Goal: Information Seeking & Learning: Learn about a topic

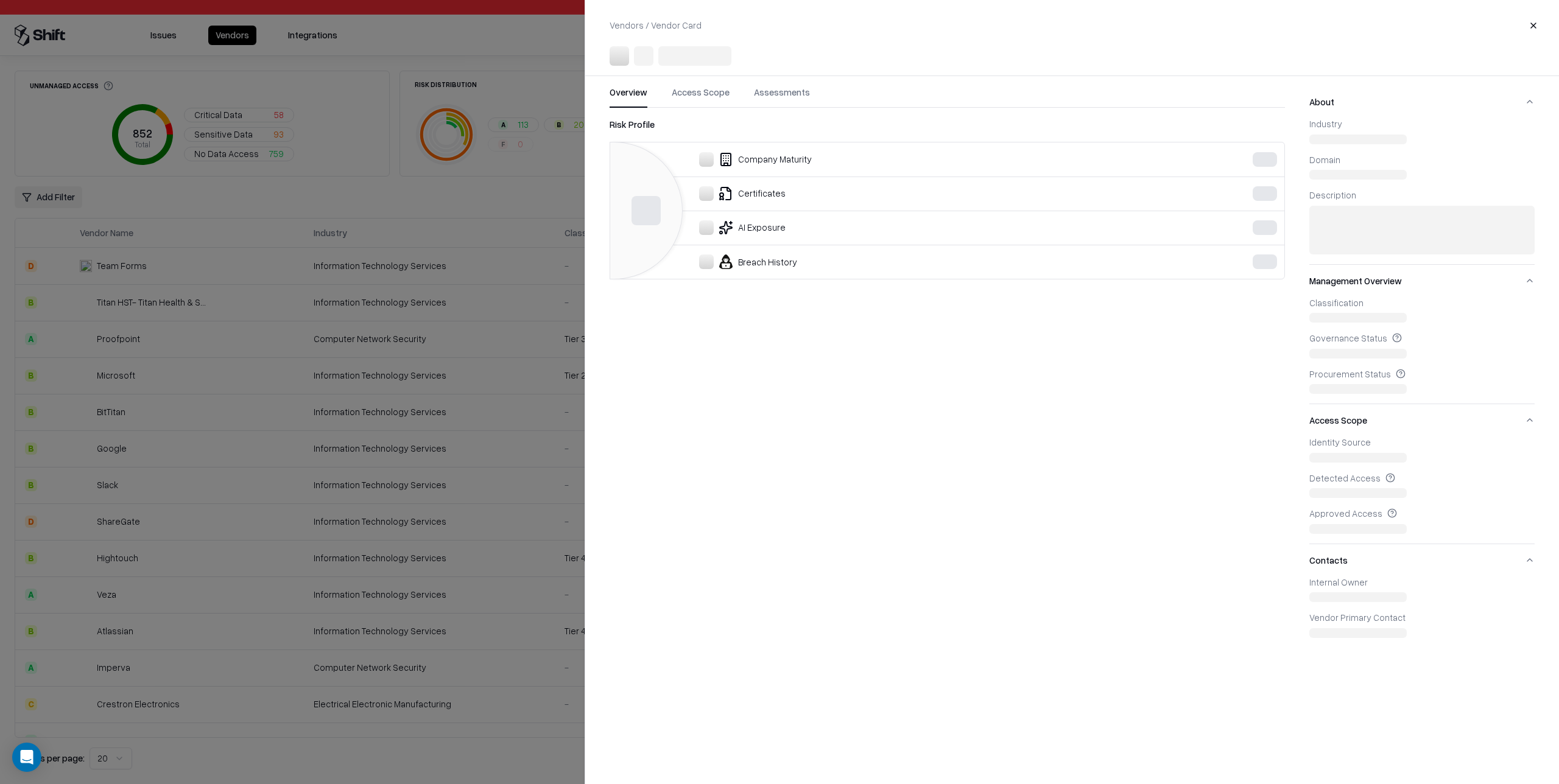
scroll to position [241, 0]
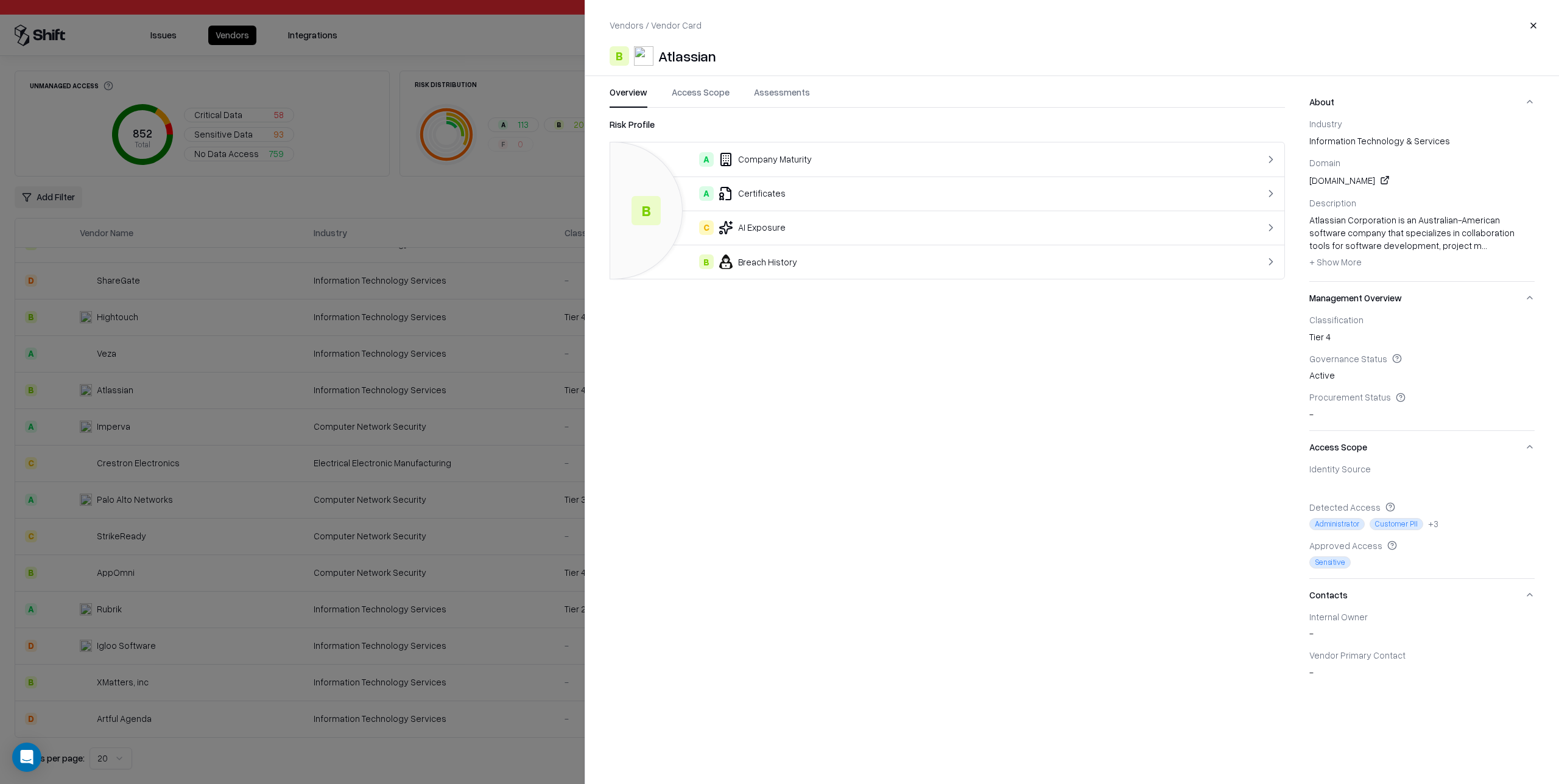
click at [712, 95] on button "Access Scope" at bounding box center [700, 96] width 58 height 22
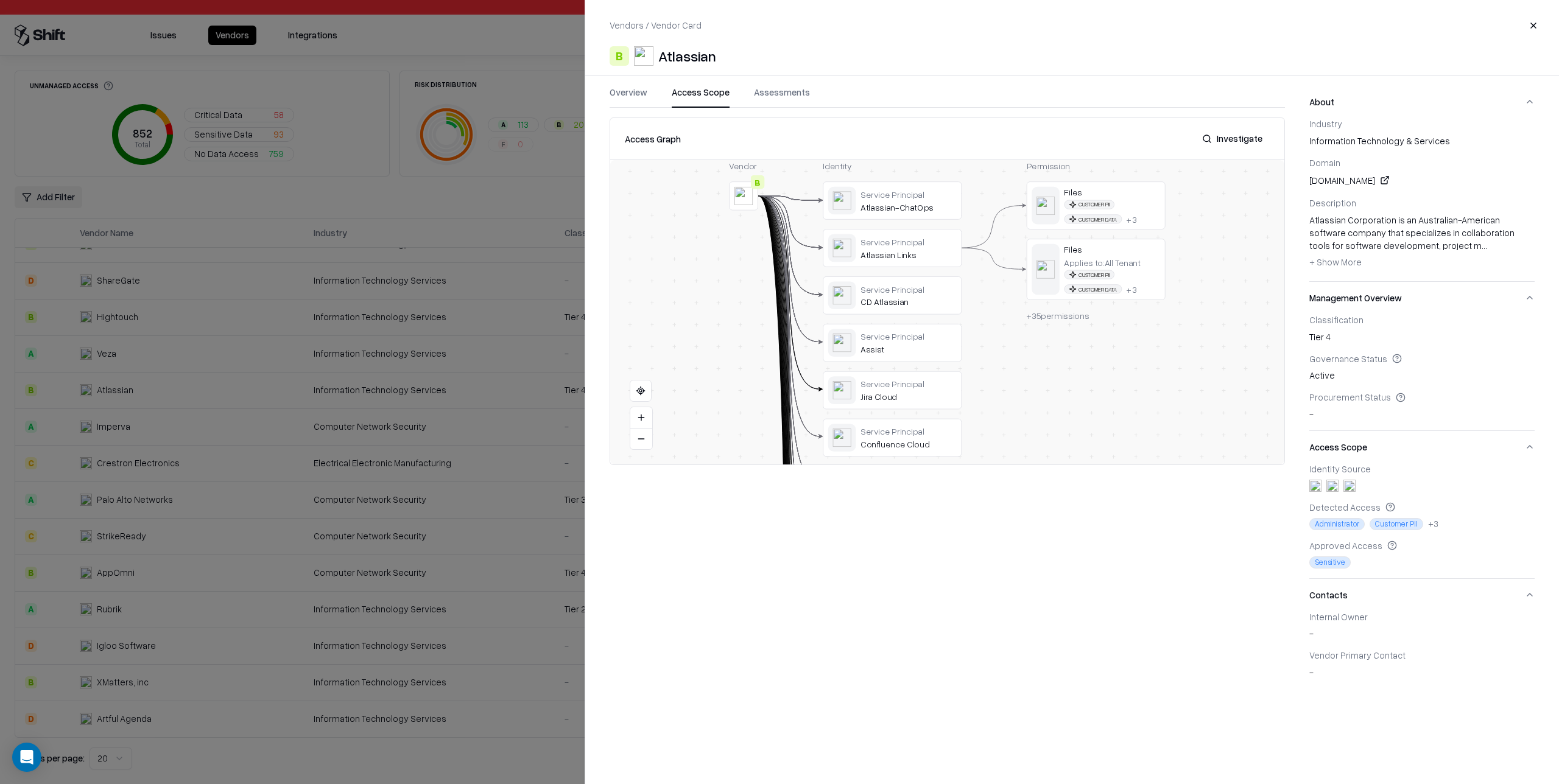
click at [1253, 144] on button "Investigate" at bounding box center [1232, 138] width 75 height 22
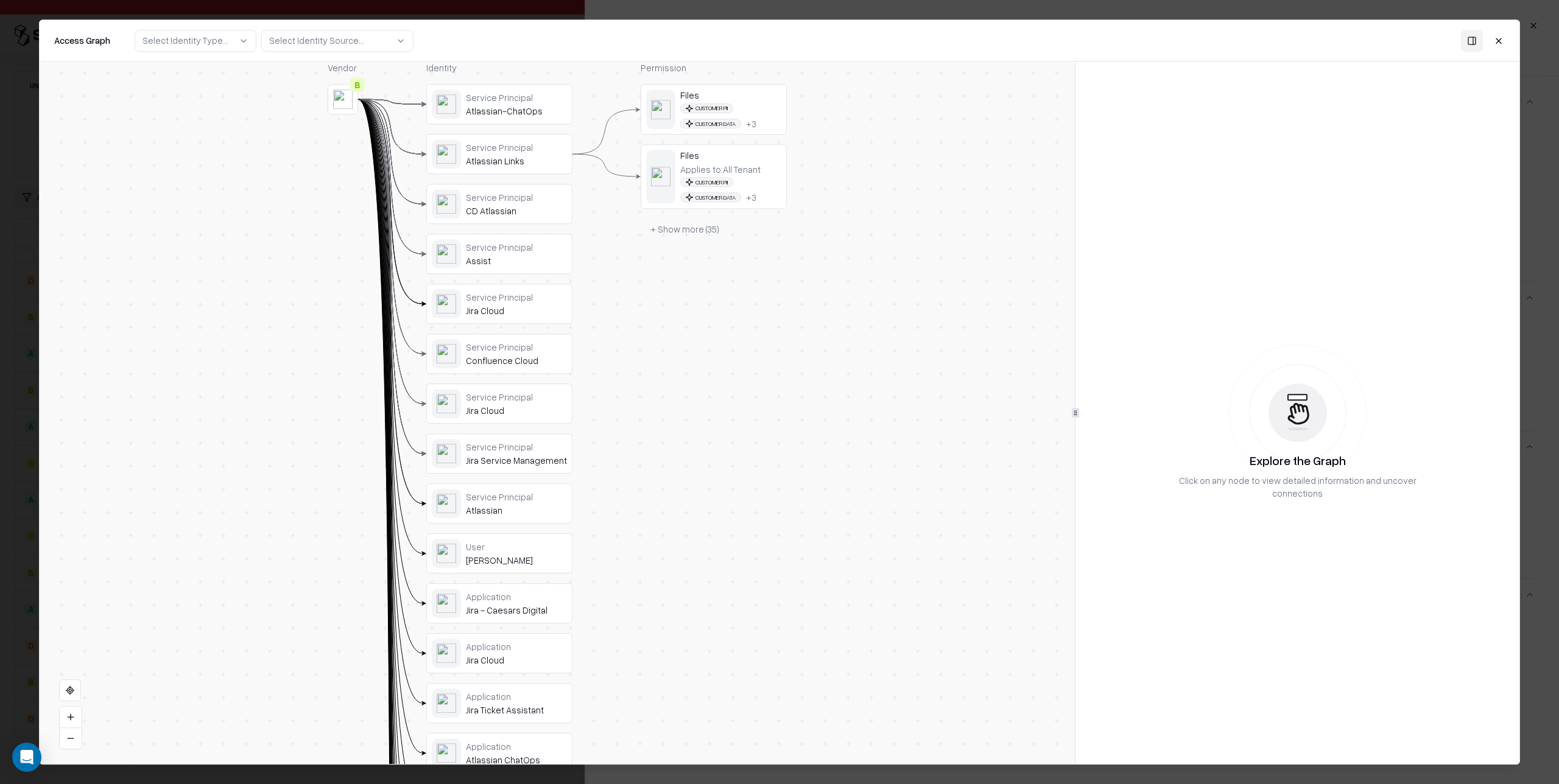
click at [538, 162] on div "Atlassian Links" at bounding box center [516, 161] width 101 height 11
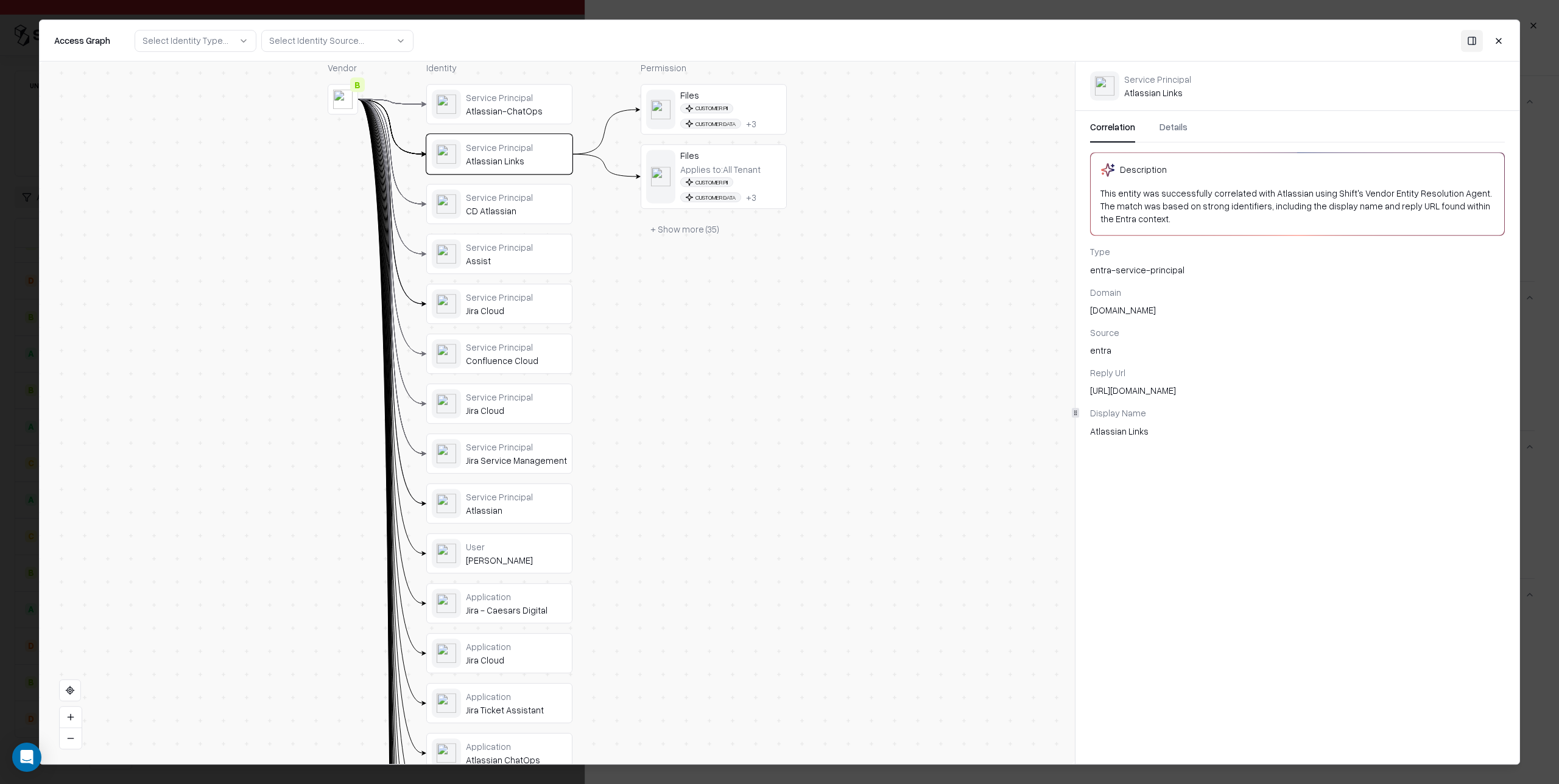
click at [1175, 130] on button "Details" at bounding box center [1172, 131] width 28 height 22
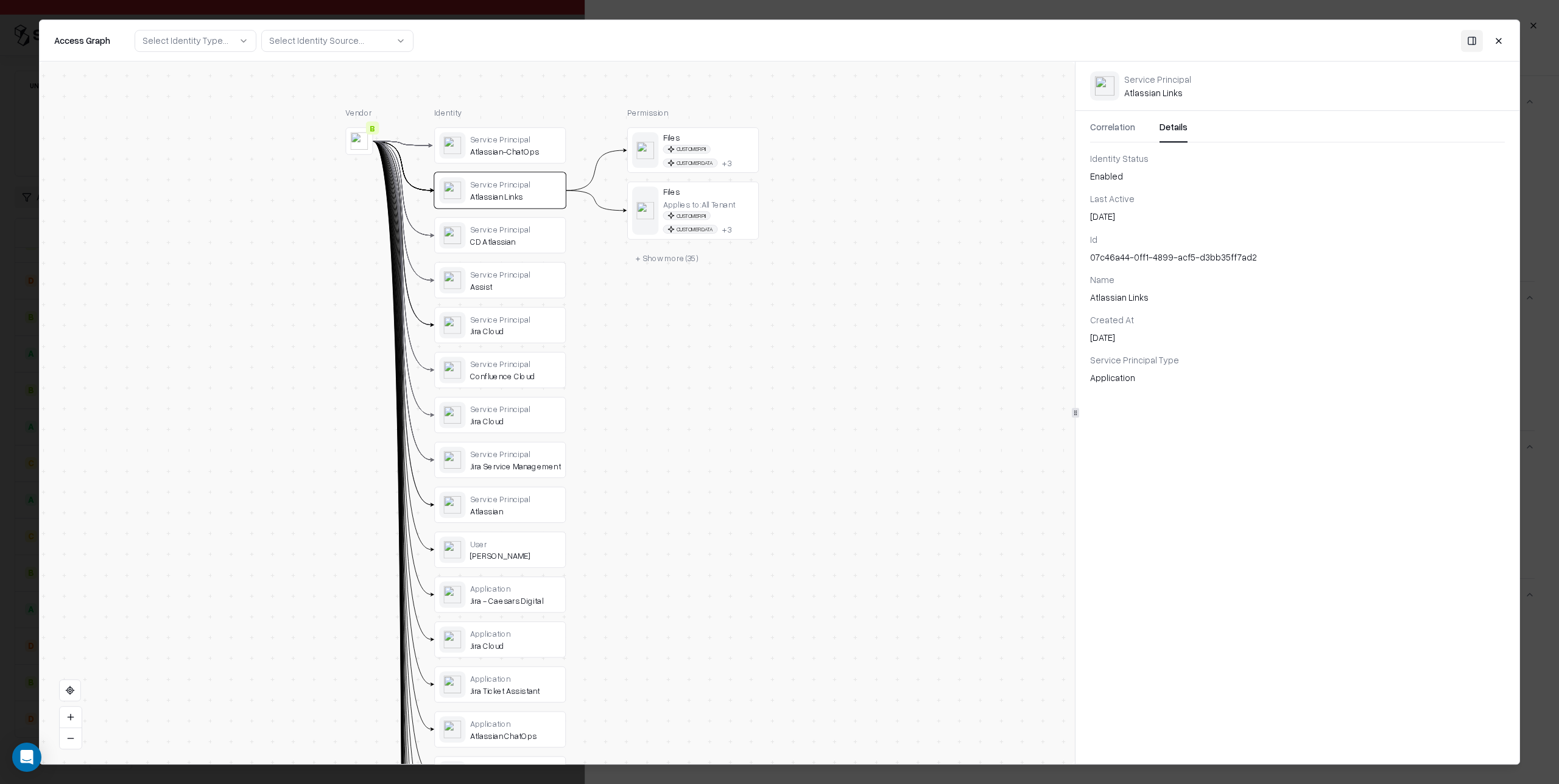
click at [515, 584] on div "Application" at bounding box center [515, 589] width 91 height 11
drag, startPoint x: 1121, startPoint y: 302, endPoint x: 1129, endPoint y: 301, distance: 8.1
click at [1129, 301] on div "caesars_jiracaesarsdigital_1" at bounding box center [1297, 297] width 414 height 13
click at [1191, 302] on div "caesars_jiracaesarsdigital_1" at bounding box center [1297, 297] width 414 height 13
drag, startPoint x: 1185, startPoint y: 318, endPoint x: 1179, endPoint y: 329, distance: 12.5
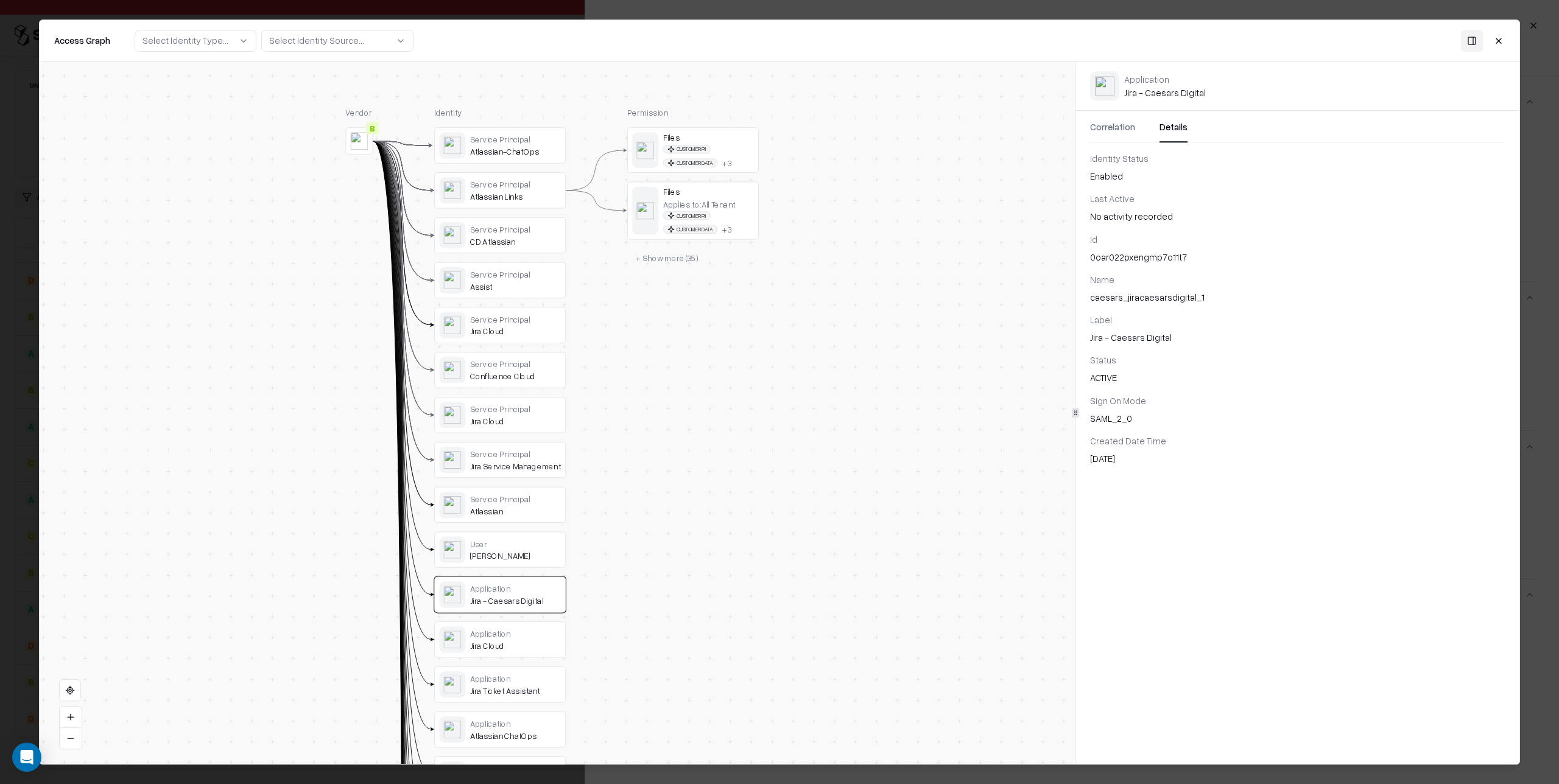
click at [1185, 320] on div "Label" at bounding box center [1297, 320] width 414 height 13
drag, startPoint x: 1104, startPoint y: 340, endPoint x: 1110, endPoint y: 339, distance: 6.1
click at [1110, 339] on div "Jira - Caesars Digital" at bounding box center [1297, 337] width 414 height 13
click at [1135, 314] on div "Label" at bounding box center [1297, 320] width 414 height 13
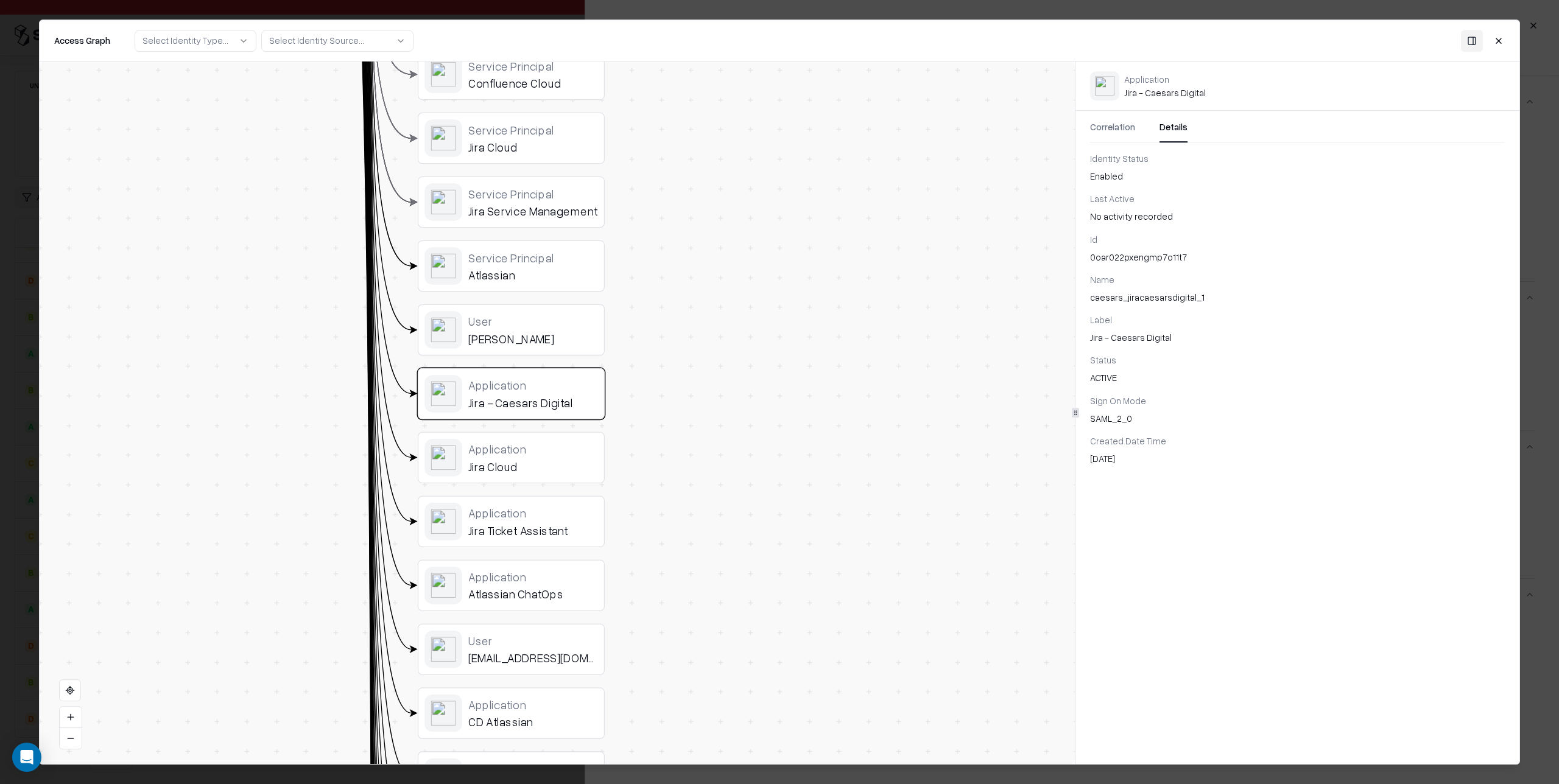
drag, startPoint x: 477, startPoint y: 635, endPoint x: 567, endPoint y: 481, distance: 178.4
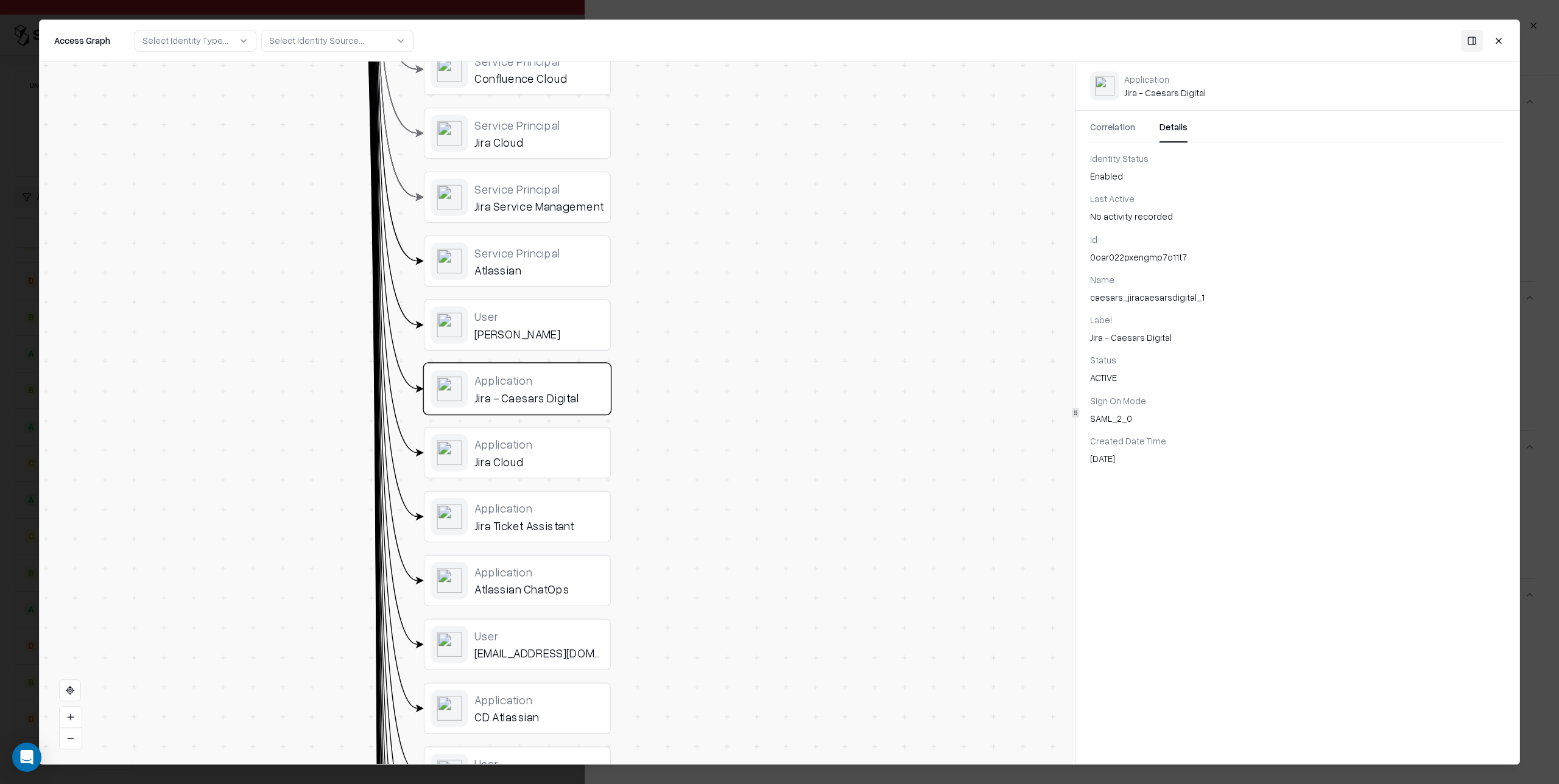
click at [1500, 41] on button "Close" at bounding box center [1498, 41] width 22 height 22
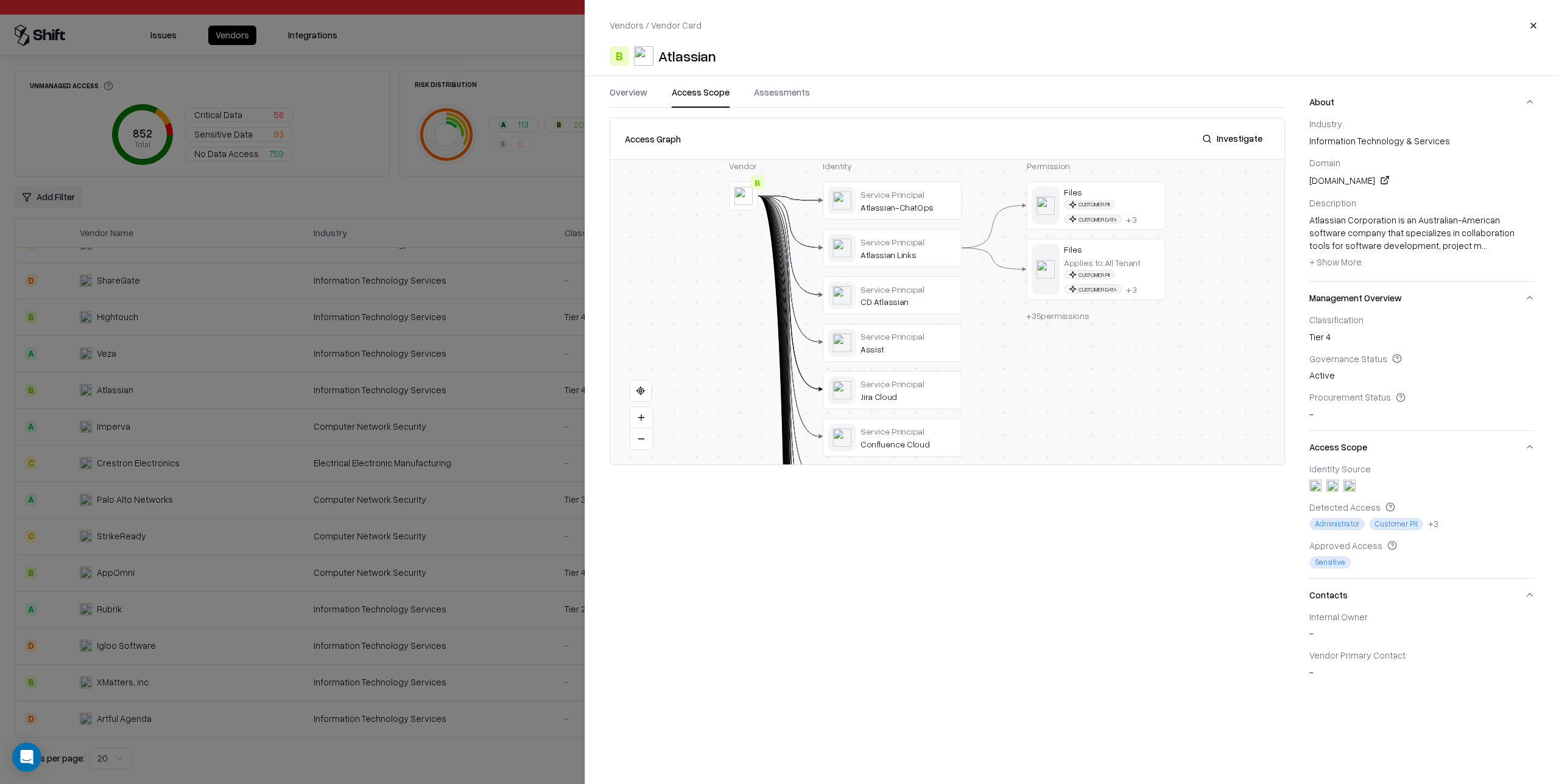
click at [813, 544] on div "Access Graph Investigate Vendor B Identity Service Principal Atlassian-ChatOps …" at bounding box center [947, 403] width 676 height 571
click at [1239, 140] on button "Investigate" at bounding box center [1232, 138] width 75 height 22
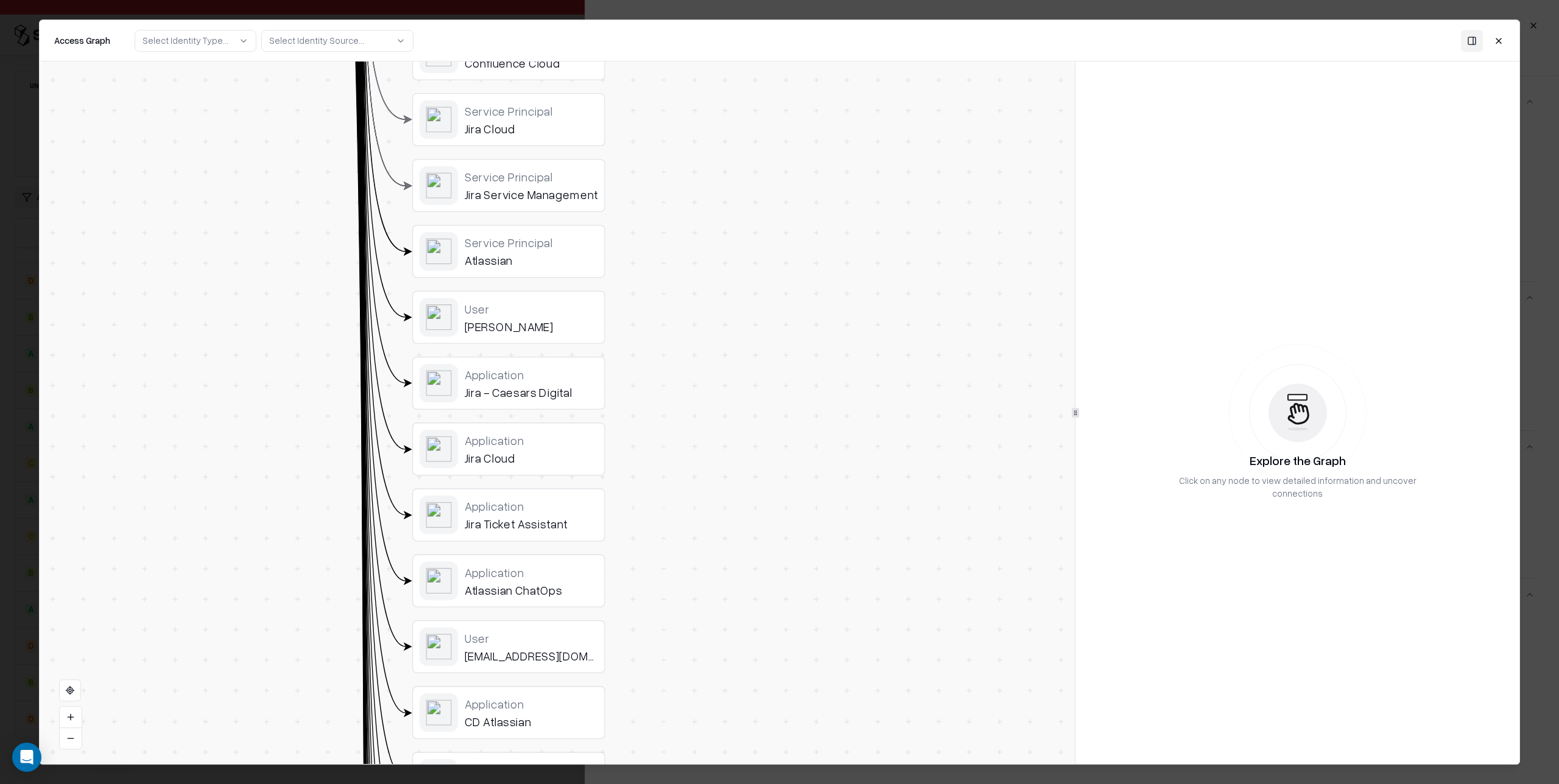
click at [513, 635] on div "User" at bounding box center [531, 637] width 134 height 14
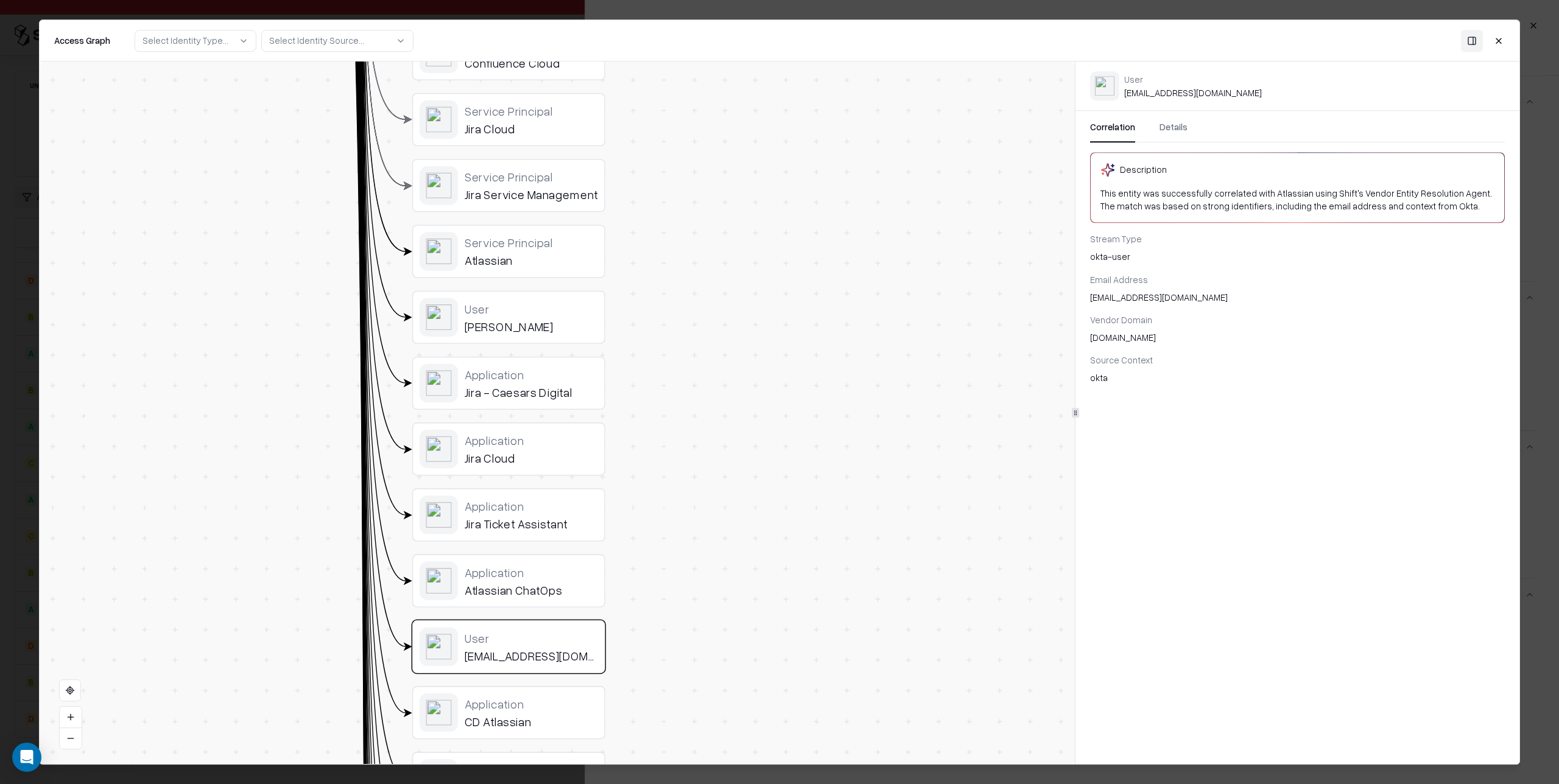
click at [1170, 129] on button "Details" at bounding box center [1172, 131] width 28 height 22
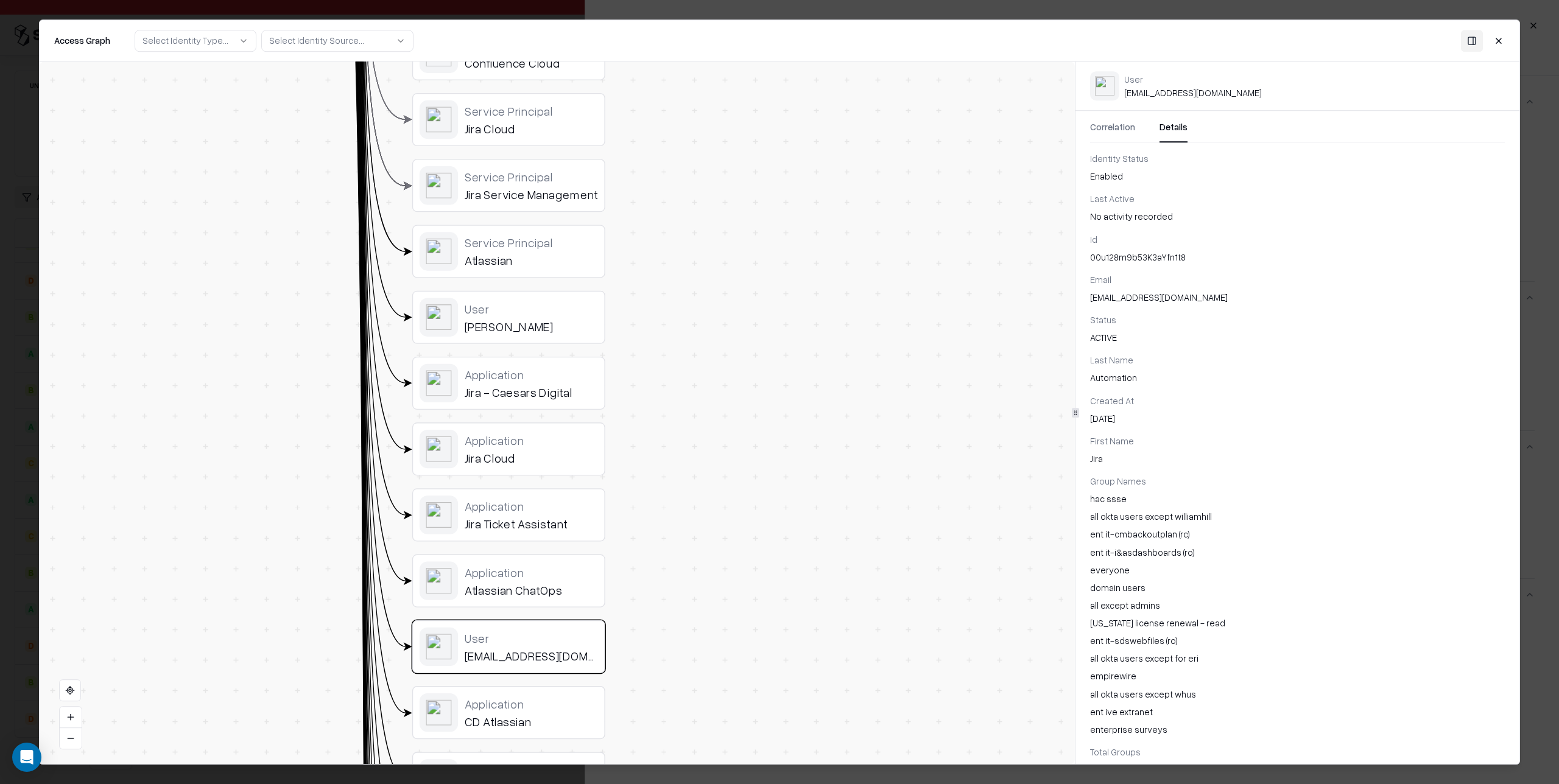
click at [1212, 377] on div "Automation" at bounding box center [1297, 378] width 414 height 13
click at [1184, 414] on div "[DATE]" at bounding box center [1297, 418] width 414 height 13
drag, startPoint x: 1181, startPoint y: 407, endPoint x: 1136, endPoint y: 374, distance: 55.8
click at [1178, 403] on div "Created At [DATE]" at bounding box center [1297, 410] width 414 height 31
click at [1201, 456] on div "Jira" at bounding box center [1297, 458] width 414 height 13
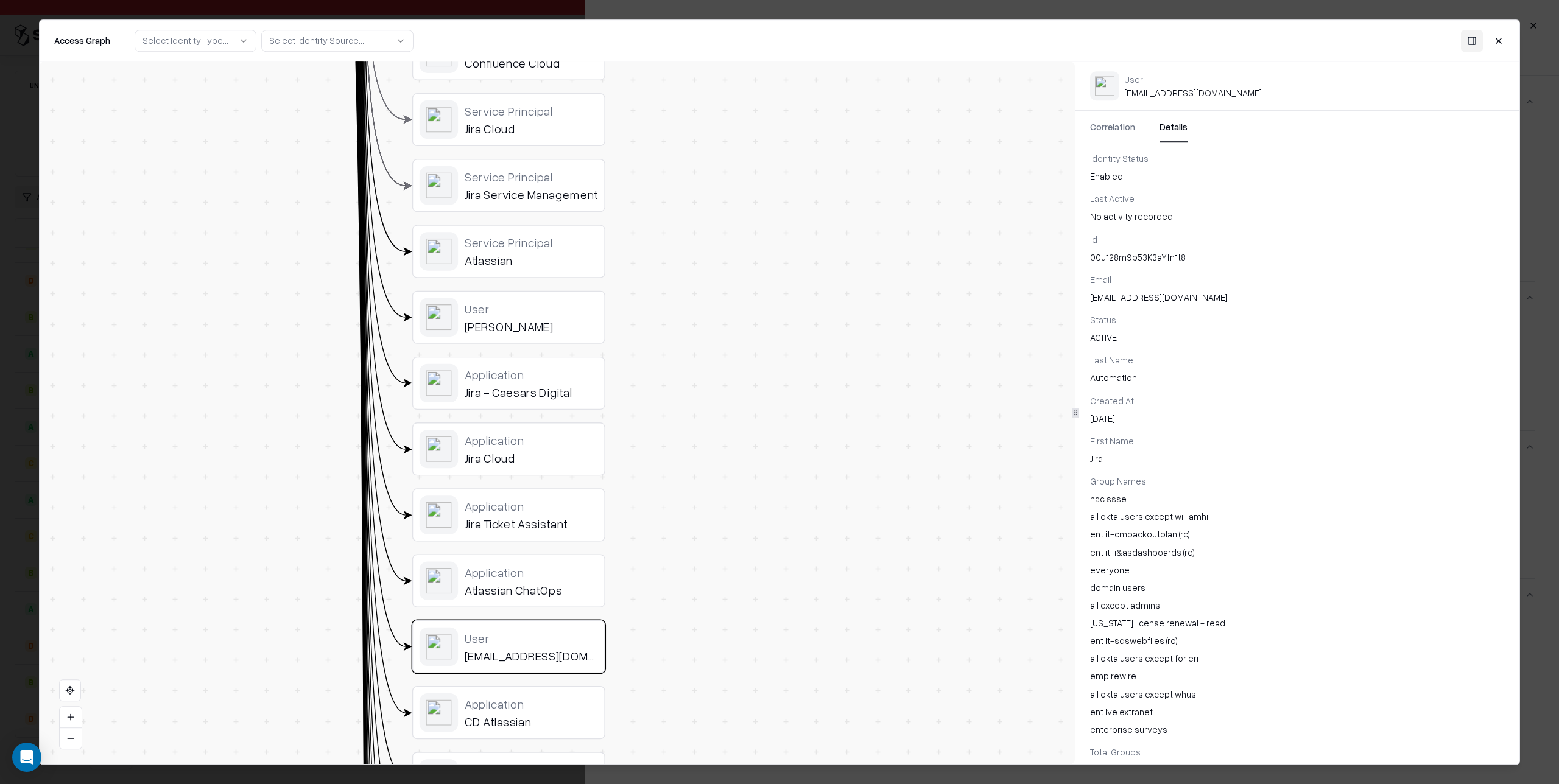
drag, startPoint x: 1175, startPoint y: 502, endPoint x: 1121, endPoint y: 498, distance: 54.1
click at [1175, 502] on div "hac ssse" at bounding box center [1297, 498] width 414 height 13
click at [1118, 497] on div "hac ssse" at bounding box center [1297, 498] width 414 height 13
drag, startPoint x: 1101, startPoint y: 495, endPoint x: 1166, endPoint y: 530, distance: 73.8
click at [1183, 512] on div "hac ssse all okta users except williamhill ent it-cmbackoutplan (rc) ent it-i&a…" at bounding box center [1297, 614] width 414 height 243
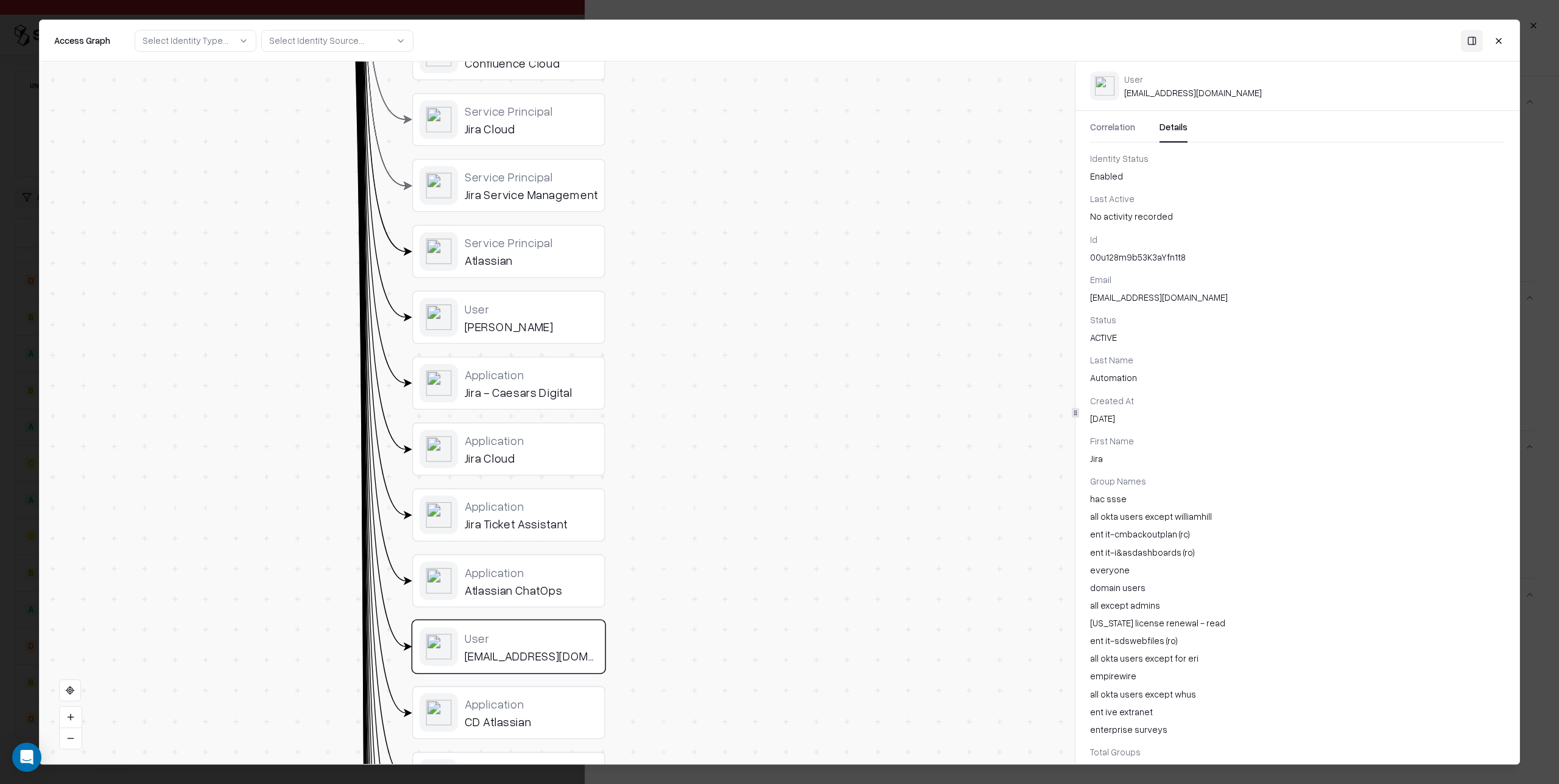
drag, startPoint x: 1164, startPoint y: 533, endPoint x: 1135, endPoint y: 538, distance: 29.4
click at [1163, 535] on div "ent it-cmbackoutplan (rc)" at bounding box center [1297, 534] width 414 height 13
drag, startPoint x: 1135, startPoint y: 538, endPoint x: 1269, endPoint y: 536, distance: 134.0
click at [1269, 536] on div "ent it-cmbackoutplan (rc)" at bounding box center [1297, 534] width 414 height 13
drag, startPoint x: 1267, startPoint y: 530, endPoint x: 1263, endPoint y: 536, distance: 7.2
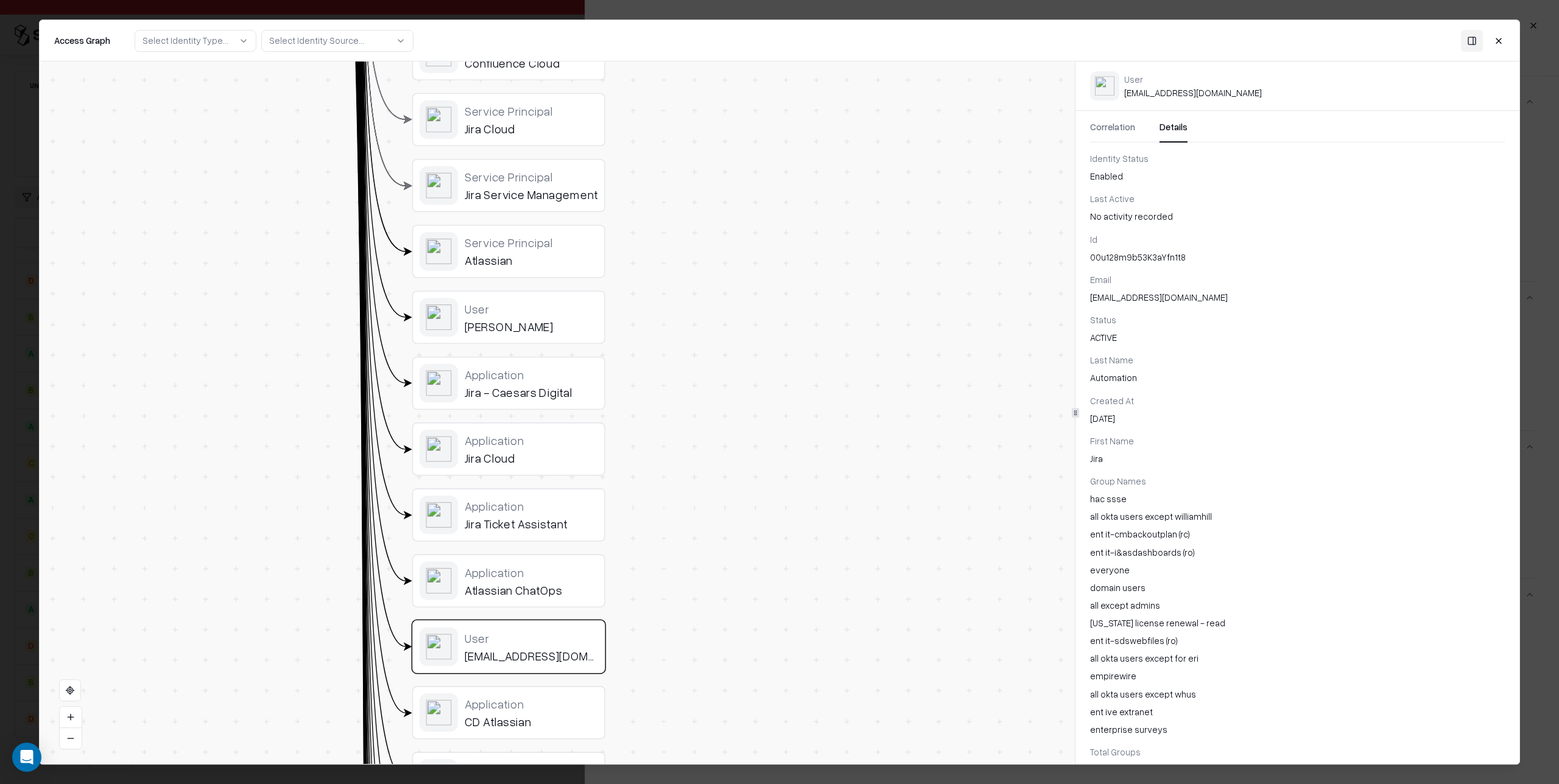
click at [1267, 530] on div "ent it-cmbackoutplan (rc)" at bounding box center [1297, 534] width 414 height 13
click at [1113, 128] on button "Correlation" at bounding box center [1112, 131] width 45 height 22
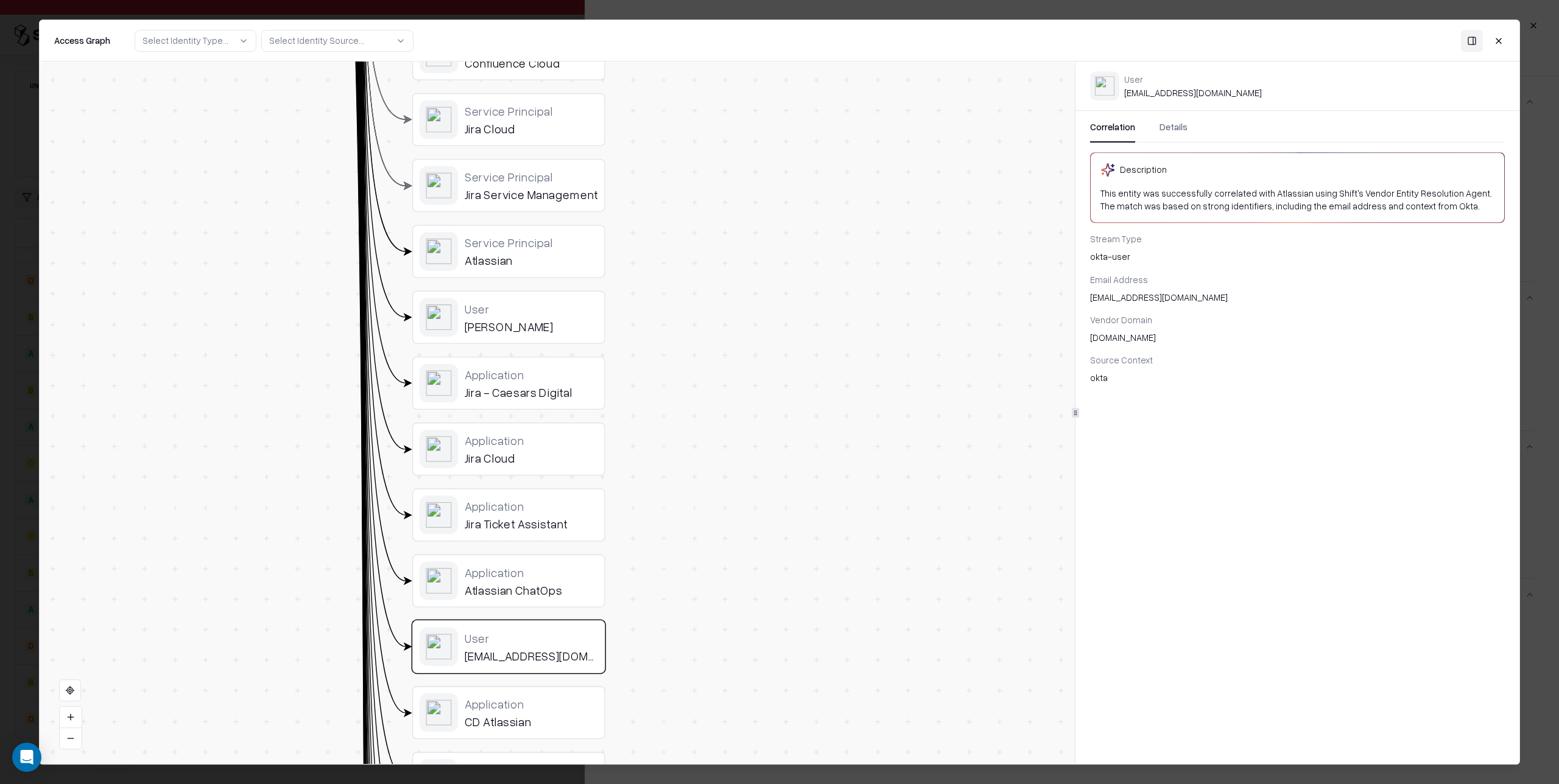
drag, startPoint x: 1174, startPoint y: 126, endPoint x: 1158, endPoint y: 129, distance: 16.3
click at [1174, 126] on button "Details" at bounding box center [1172, 131] width 28 height 22
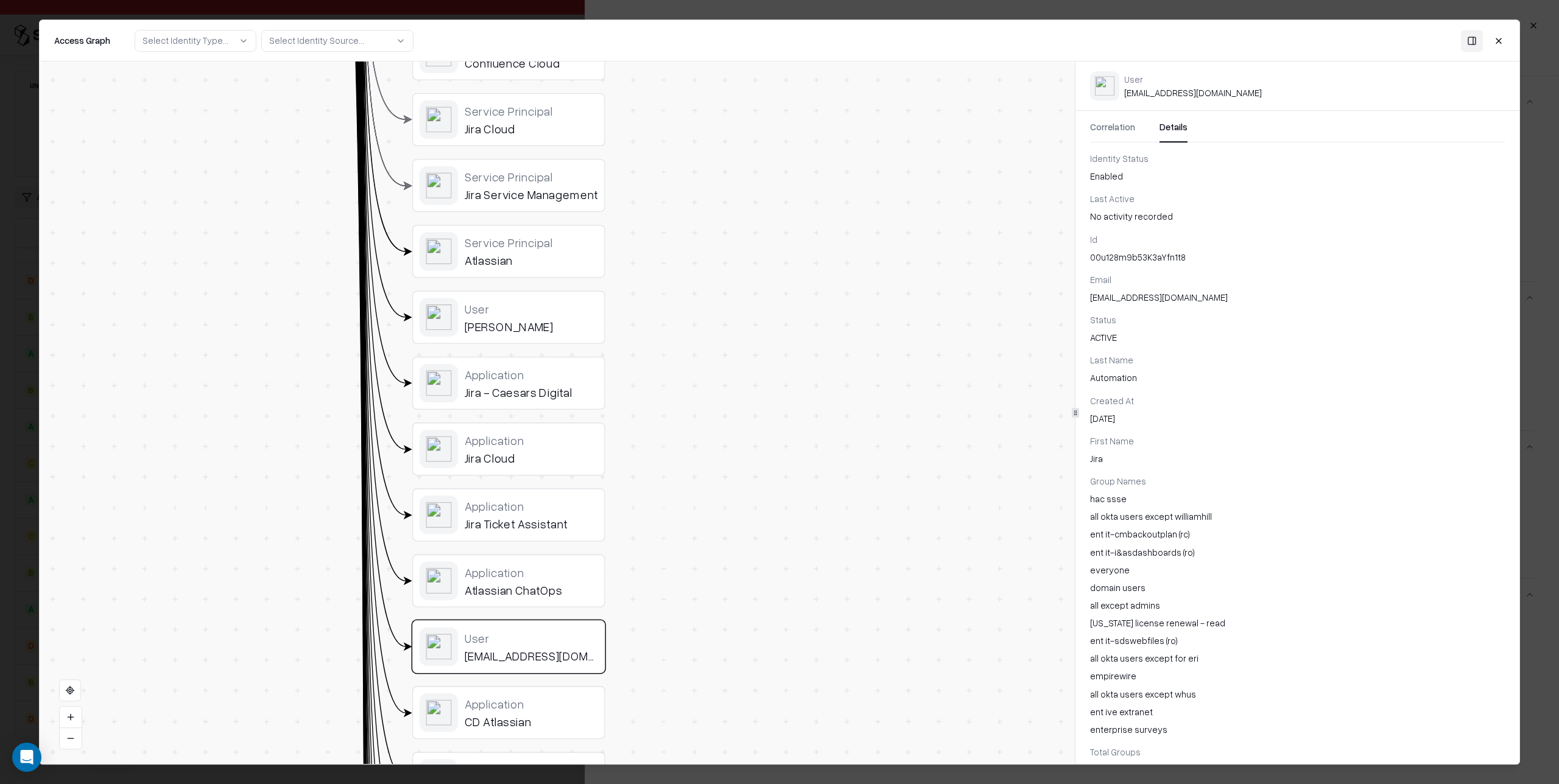
click at [1142, 378] on div "Automation" at bounding box center [1297, 378] width 414 height 13
drag, startPoint x: 1298, startPoint y: 441, endPoint x: 1249, endPoint y: 488, distance: 67.9
click at [1293, 449] on div "First Name [PERSON_NAME]" at bounding box center [1297, 449] width 414 height 31
drag, startPoint x: 1177, startPoint y: 557, endPoint x: 1157, endPoint y: 553, distance: 20.4
click at [1169, 555] on div "ent it-i&asdashboards (ro)" at bounding box center [1297, 552] width 414 height 13
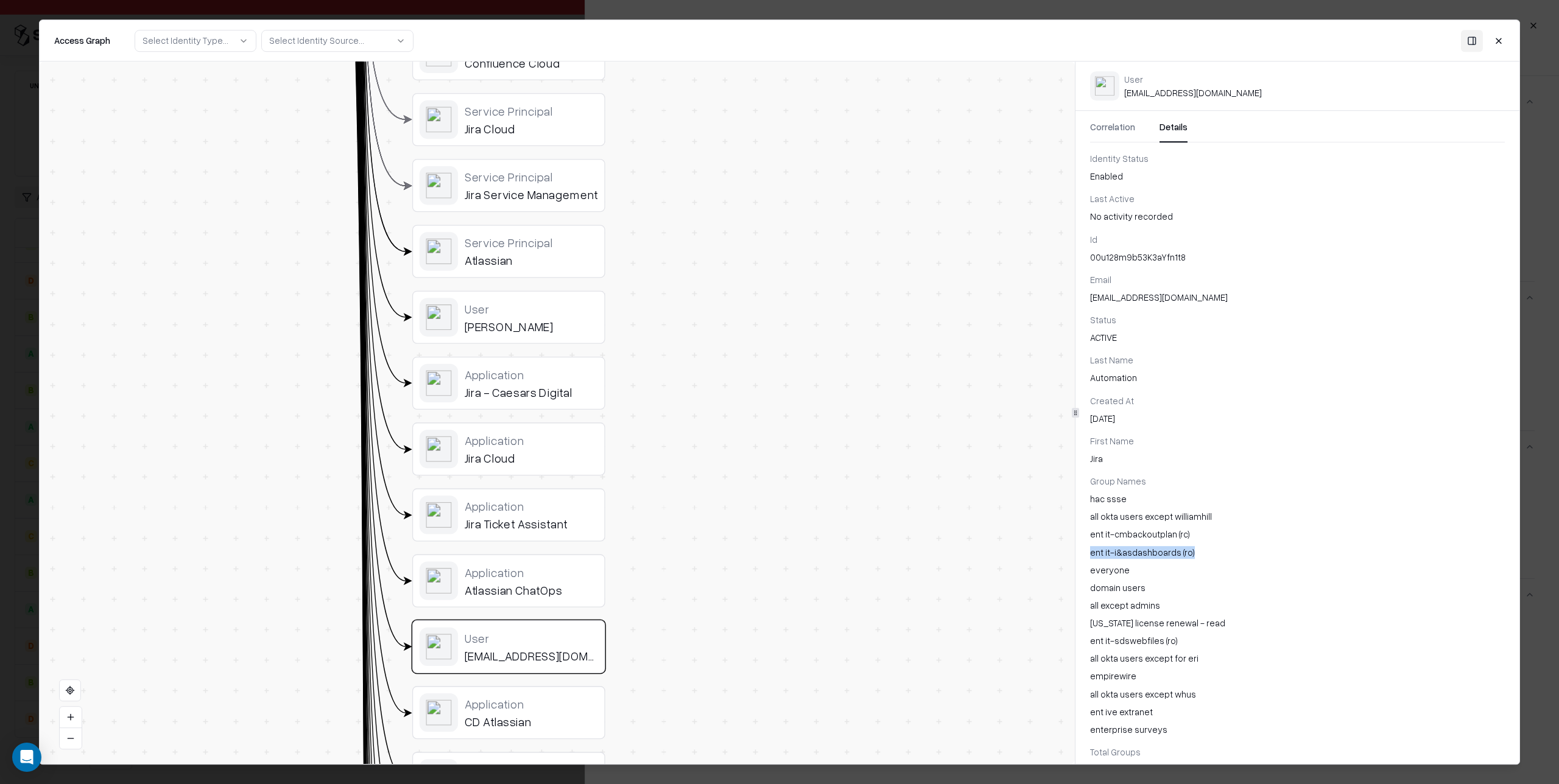
drag, startPoint x: 1091, startPoint y: 551, endPoint x: 1217, endPoint y: 553, distance: 126.0
click at [1217, 553] on div "ent it-i&asdashboards (ro)" at bounding box center [1297, 552] width 414 height 13
drag, startPoint x: 1217, startPoint y: 553, endPoint x: 1163, endPoint y: 527, distance: 59.9
click at [1217, 553] on div "ent it-i&asdashboards (ro)" at bounding box center [1297, 552] width 414 height 13
click at [534, 381] on div "Application" at bounding box center [531, 374] width 134 height 14
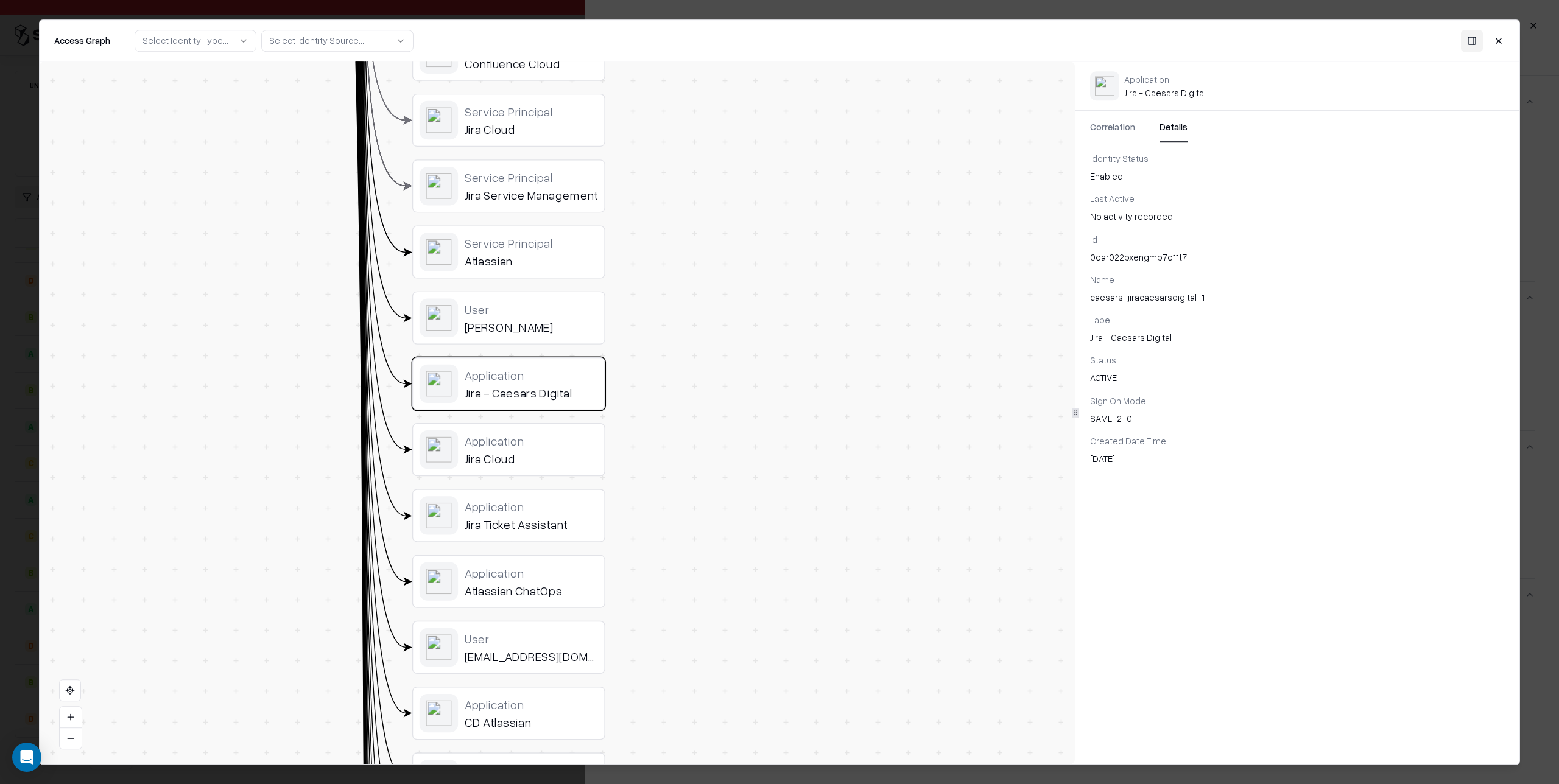
click at [513, 643] on div "User" at bounding box center [531, 638] width 134 height 14
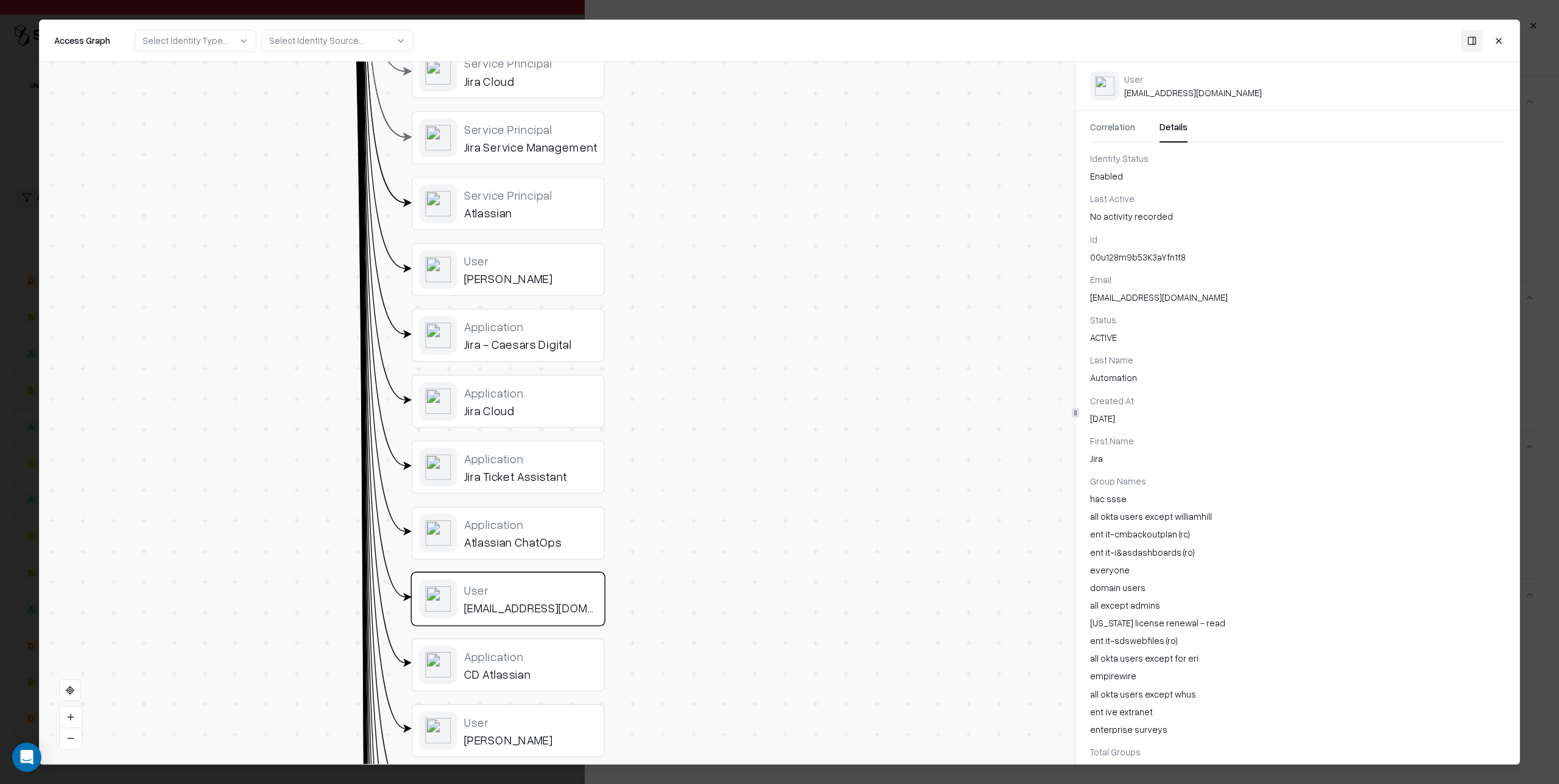
drag, startPoint x: 555, startPoint y: 425, endPoint x: 548, endPoint y: 502, distance: 77.3
click at [532, 330] on div "Application" at bounding box center [531, 326] width 134 height 14
